Goal: Transaction & Acquisition: Purchase product/service

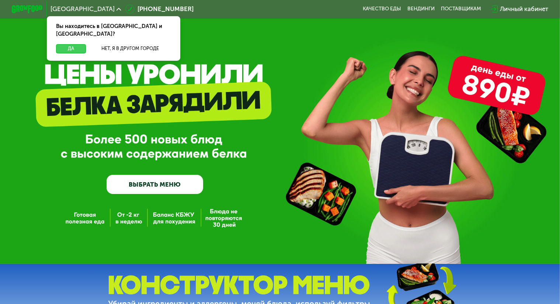
click at [70, 44] on button "Да" at bounding box center [71, 48] width 30 height 9
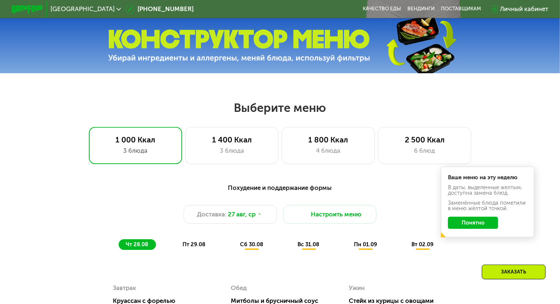
scroll to position [255, 0]
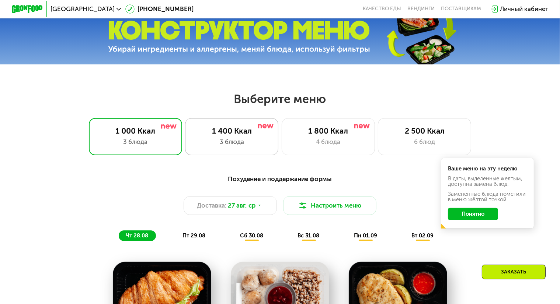
click at [216, 145] on div "3 блюда" at bounding box center [231, 141] width 77 height 9
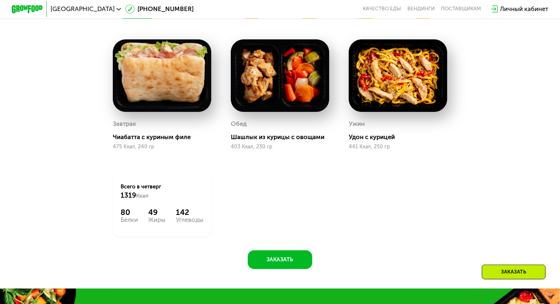
scroll to position [478, 0]
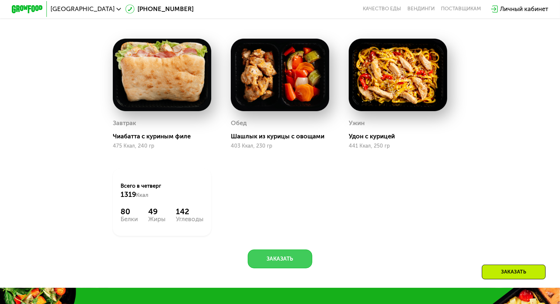
click at [281, 267] on button "Заказать" at bounding box center [280, 259] width 64 height 19
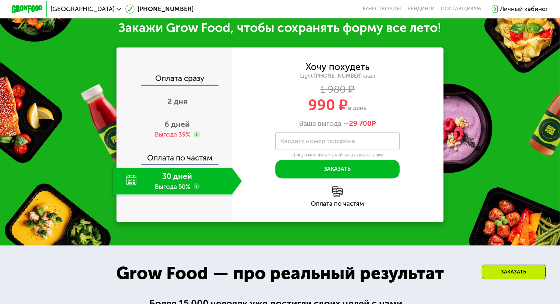
scroll to position [774, 0]
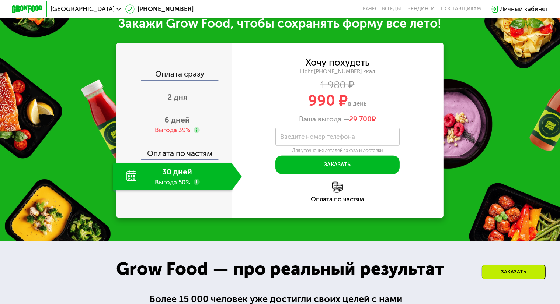
click at [181, 189] on div "30 дней Выгода 50%" at bounding box center [172, 177] width 119 height 27
click at [193, 185] on use at bounding box center [196, 182] width 6 height 6
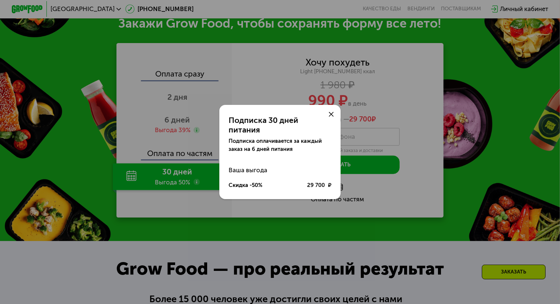
click at [332, 123] on div at bounding box center [331, 114] width 19 height 19
click at [330, 117] on use at bounding box center [331, 114] width 5 height 5
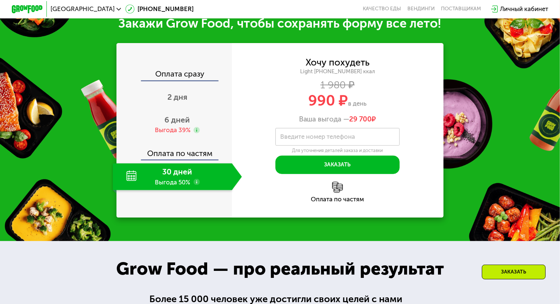
click at [333, 193] on img at bounding box center [337, 187] width 11 height 11
click at [337, 193] on img at bounding box center [337, 187] width 11 height 11
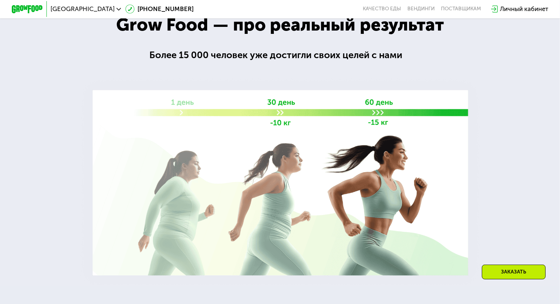
scroll to position [1018, 0]
